Goal: Navigation & Orientation: Find specific page/section

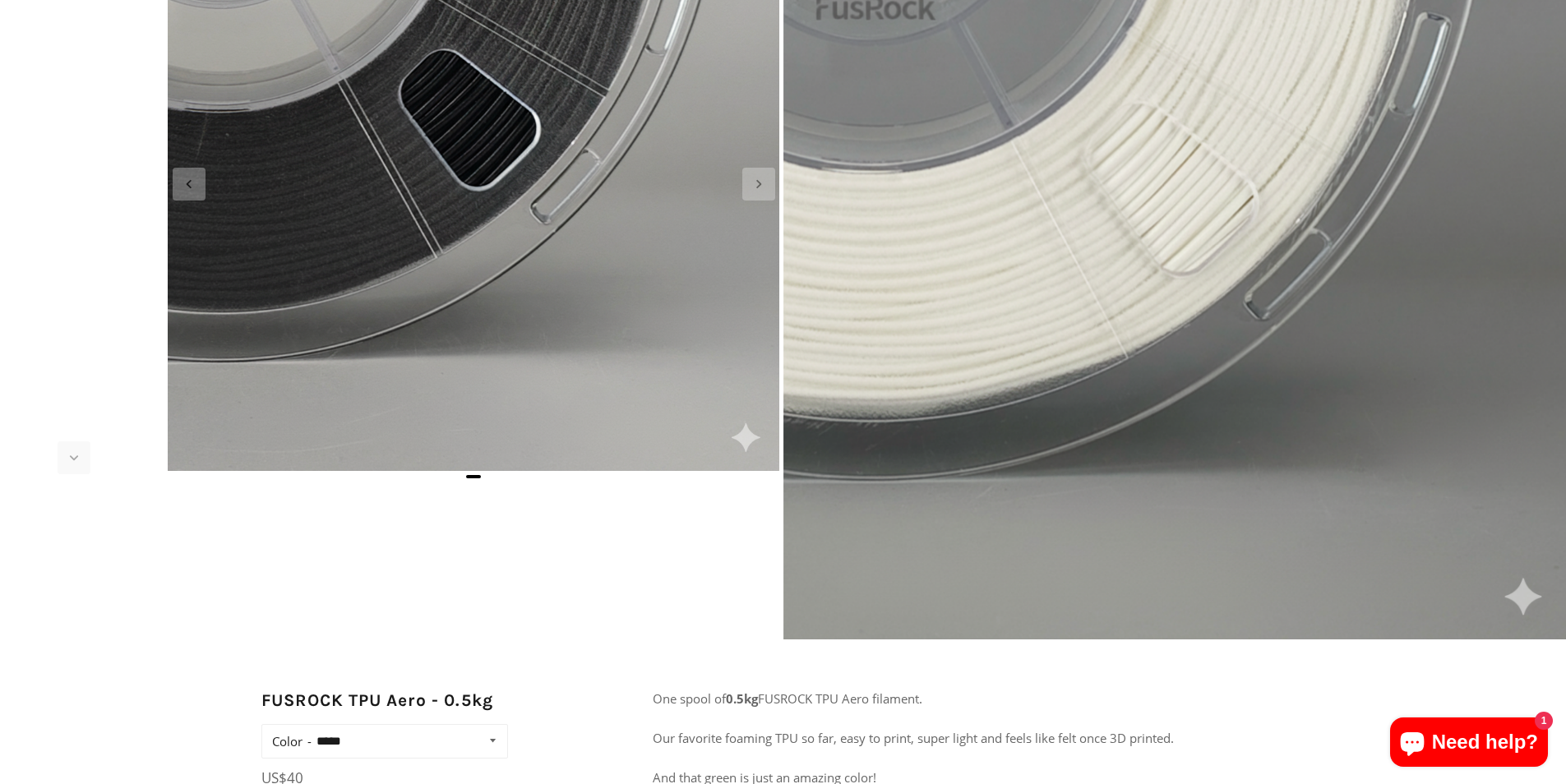
scroll to position [411, 0]
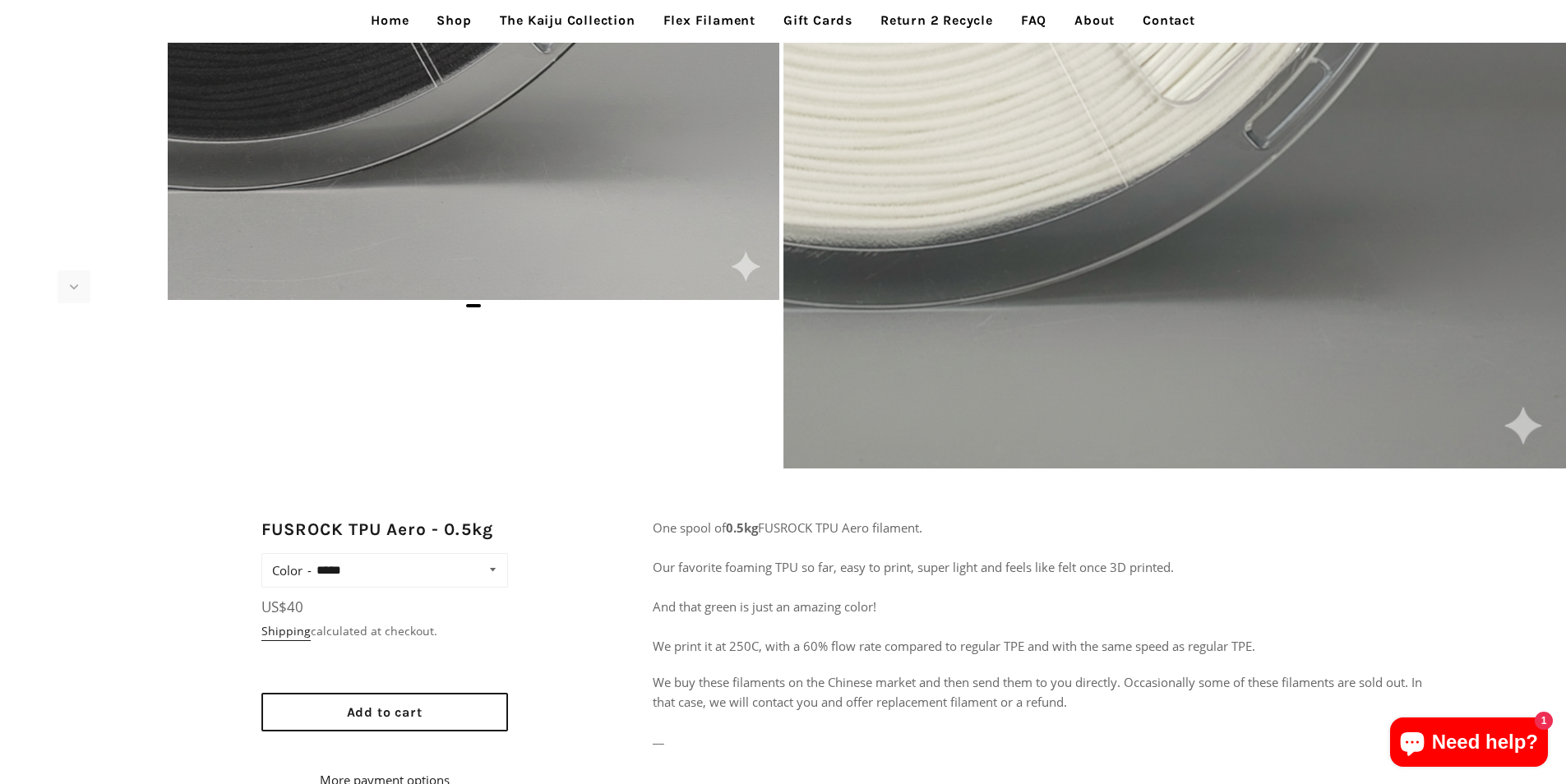
click at [949, 17] on link "Return 2 Recycle" at bounding box center [937, 20] width 137 height 41
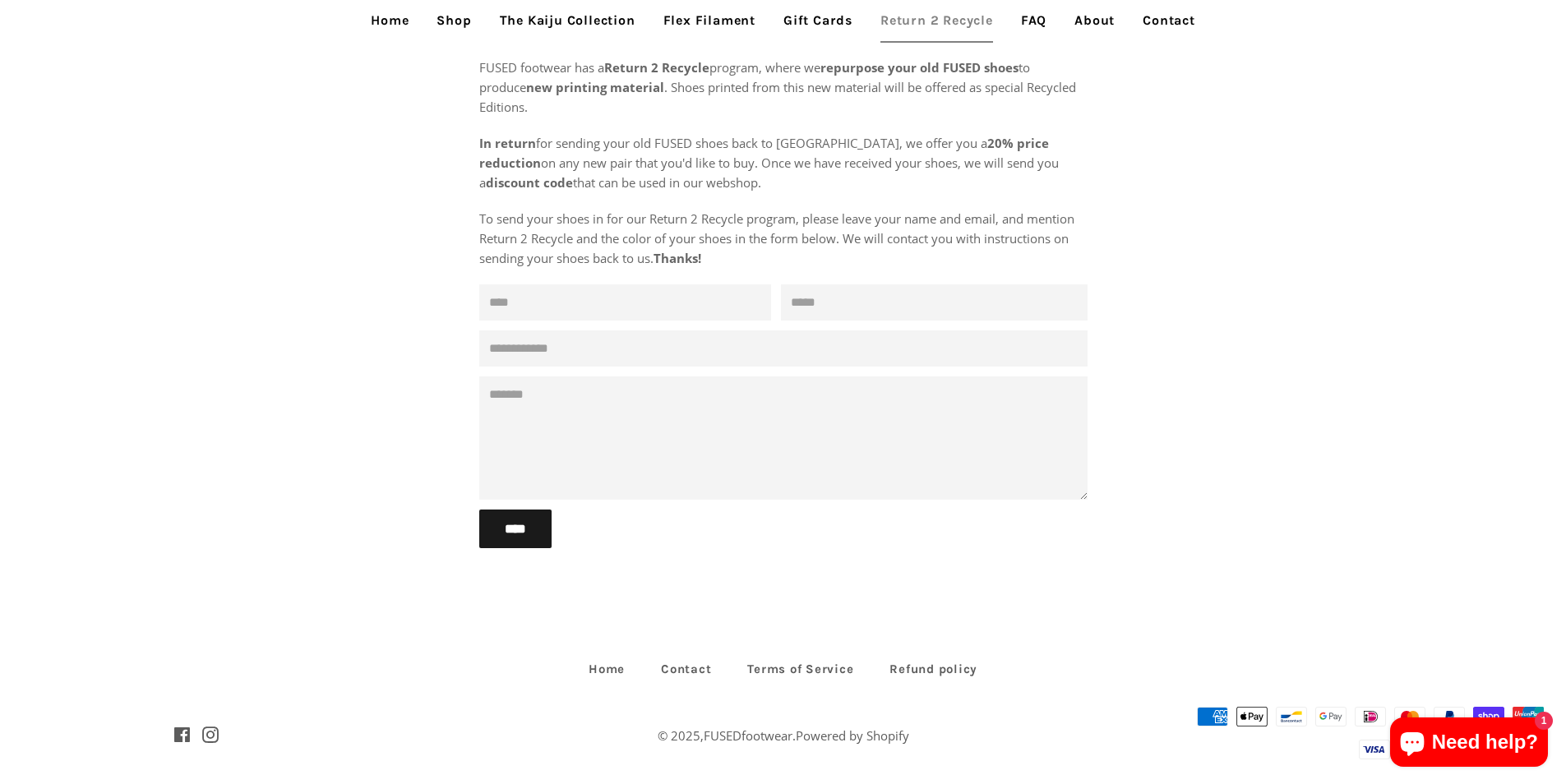
scroll to position [152, 0]
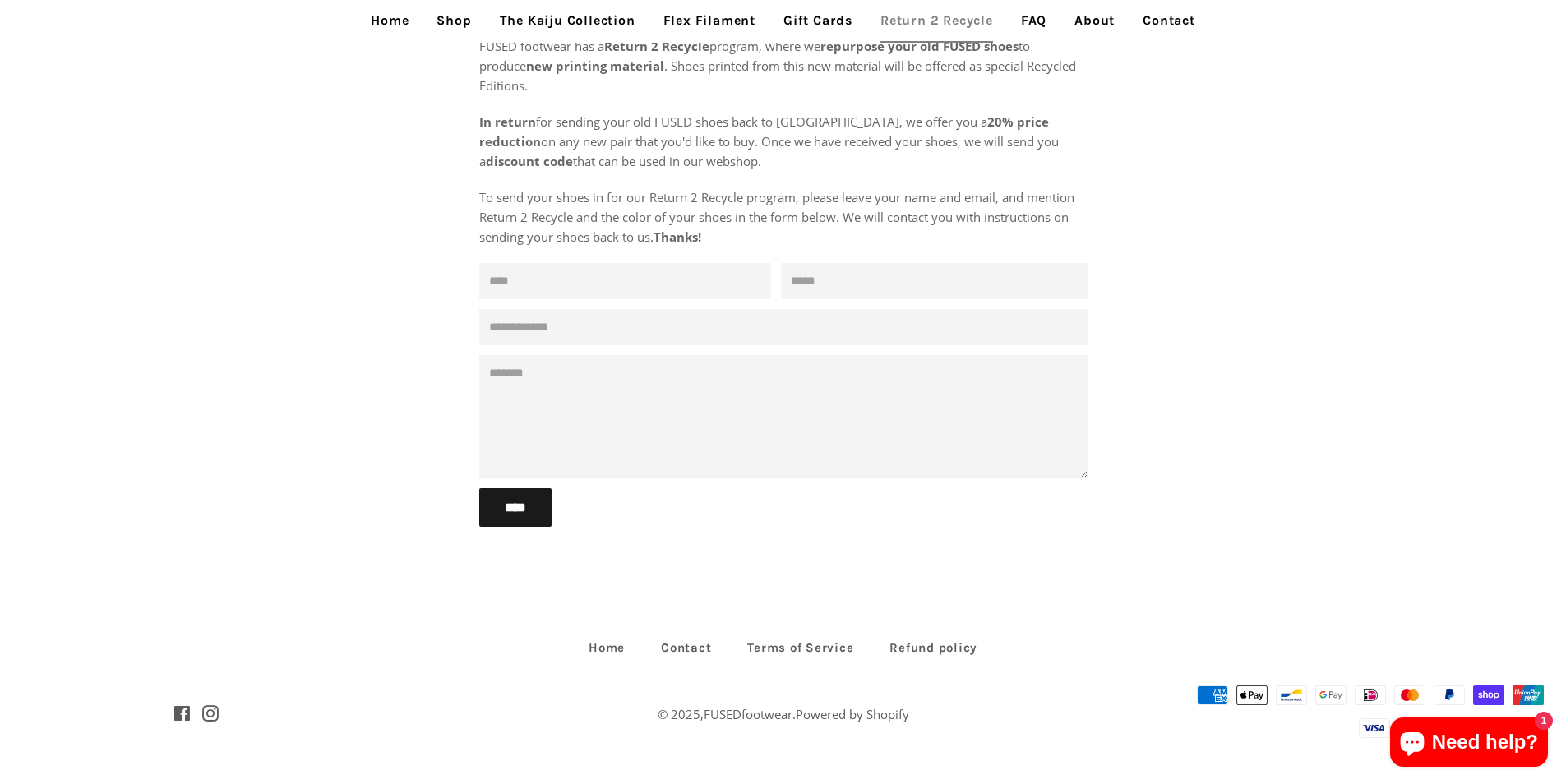
click at [764, 6] on link "Flex Filament" at bounding box center [709, 20] width 116 height 41
